Goal: Find contact information: Find contact information

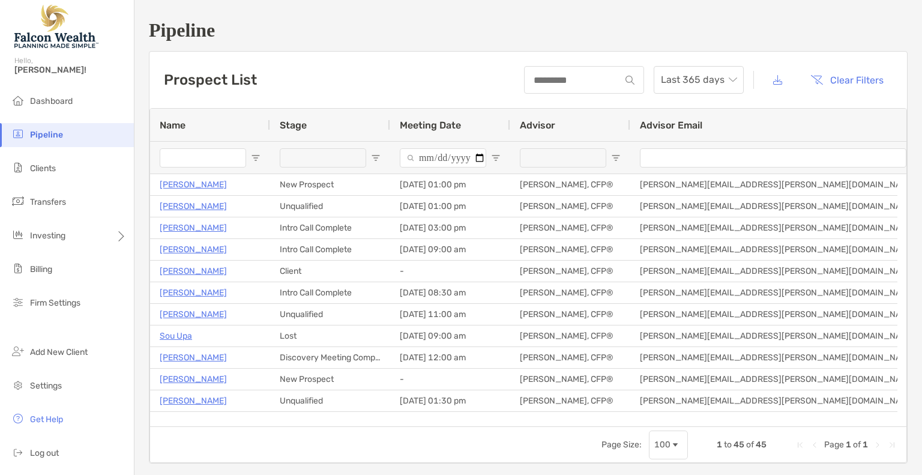
click at [41, 136] on span "Pipeline" at bounding box center [46, 135] width 33 height 10
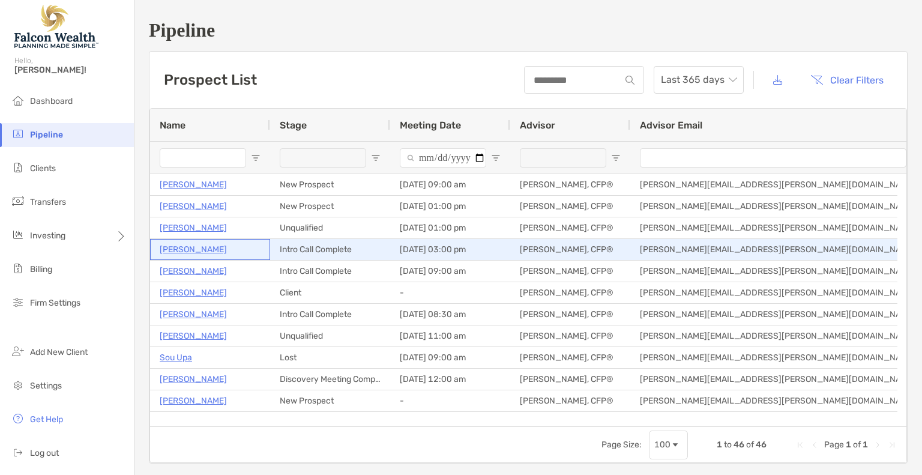
click at [179, 247] on p "[PERSON_NAME]" at bounding box center [193, 249] width 67 height 15
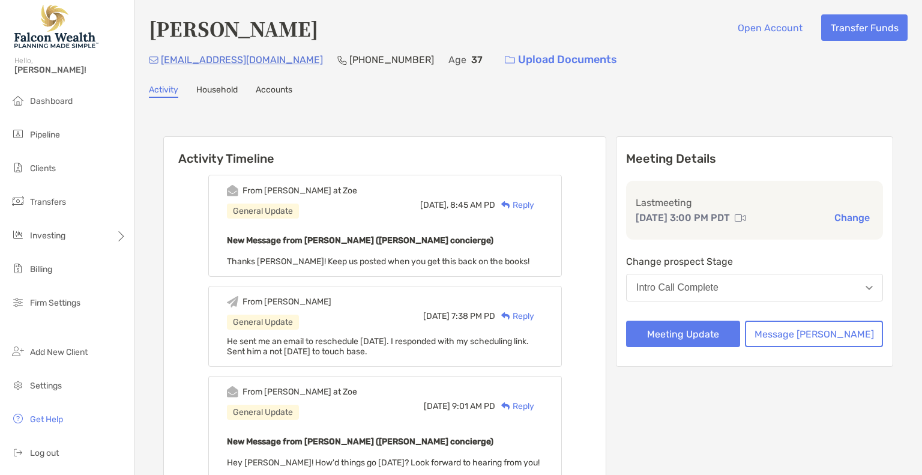
drag, startPoint x: 226, startPoint y: 61, endPoint x: 425, endPoint y: 174, distance: 229.5
click at [425, 175] on div "From Matthew at Zoe General Update Yesterday, 8:45 AM PD Reply New Message from…" at bounding box center [384, 226] width 353 height 102
drag, startPoint x: 278, startPoint y: 61, endPoint x: 163, endPoint y: 64, distance: 115.9
click at [163, 64] on div "zacharyneider@gmail.com (916) 342-9581 Age 37 Upload Documents" at bounding box center [528, 60] width 759 height 26
copy p "zacharyneider@gmail.com"
